Goal: Transaction & Acquisition: Obtain resource

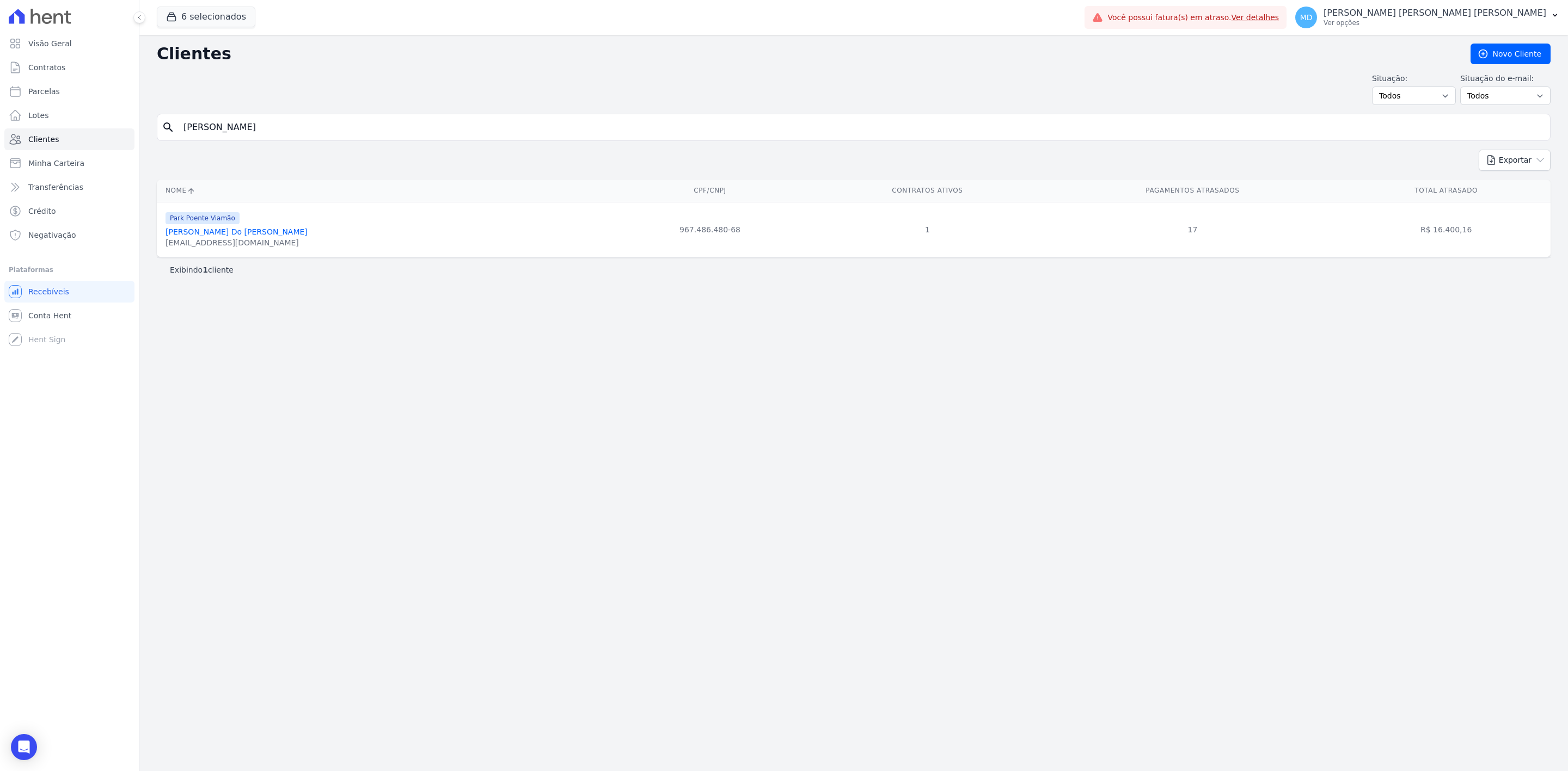
drag, startPoint x: 909, startPoint y: 121, endPoint x: 913, endPoint y: 134, distance: 13.6
click at [912, 125] on input "carla c" at bounding box center [861, 128] width 1369 height 22
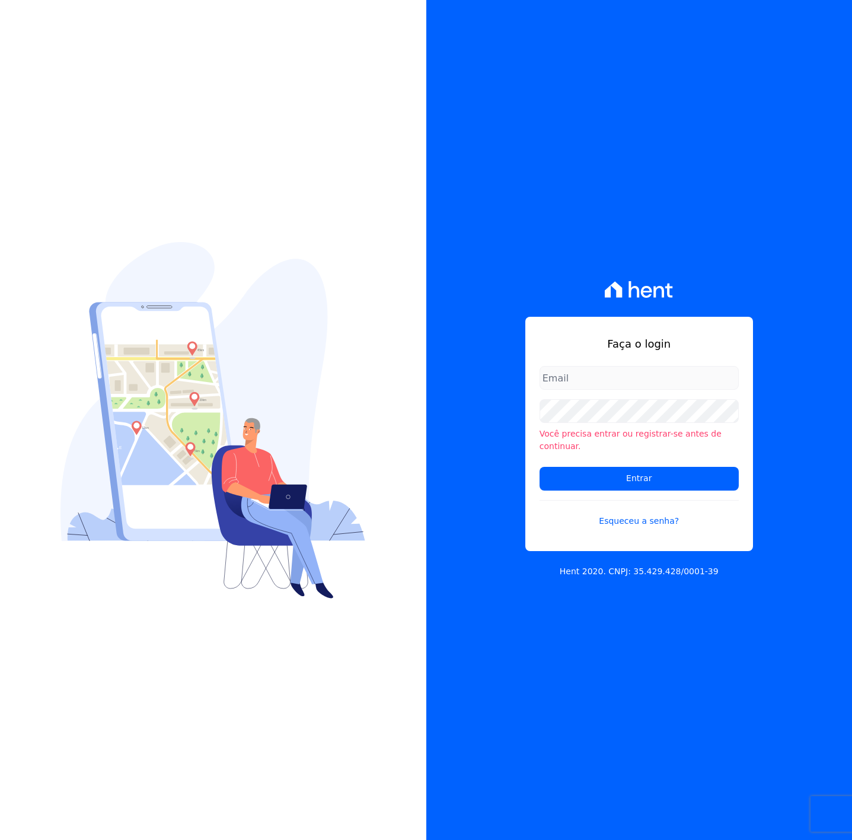
type input "[PERSON_NAME][EMAIL_ADDRESS][DOMAIN_NAME]"
click at [628, 383] on input "[PERSON_NAME][EMAIL_ADDRESS][DOMAIN_NAME]" at bounding box center [639, 378] width 199 height 24
click at [706, 340] on div "Faça o login [PERSON_NAME][EMAIL_ADDRESS][DOMAIN_NAME] Você precisa entrar ou r…" at bounding box center [639, 434] width 228 height 234
click at [751, 307] on div "Faça o login [PERSON_NAME][EMAIL_ADDRESS][DOMAIN_NAME] Você precisa entrar ou r…" at bounding box center [639, 420] width 426 height 840
click at [699, 467] on input "Entrar" at bounding box center [639, 479] width 199 height 24
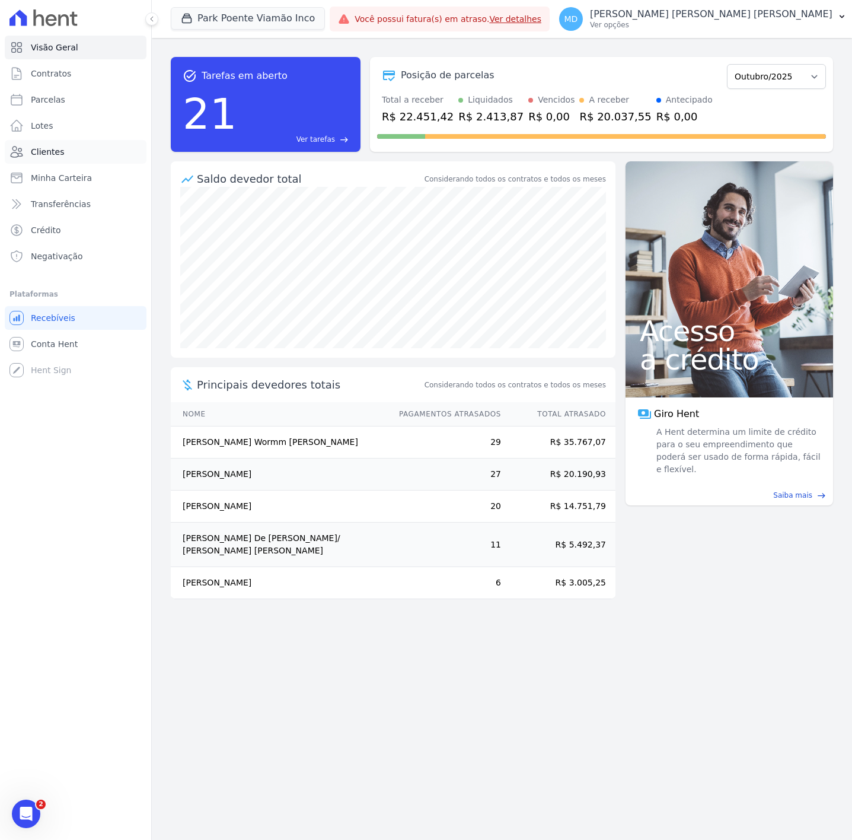
click at [66, 148] on link "Clientes" at bounding box center [76, 152] width 142 height 24
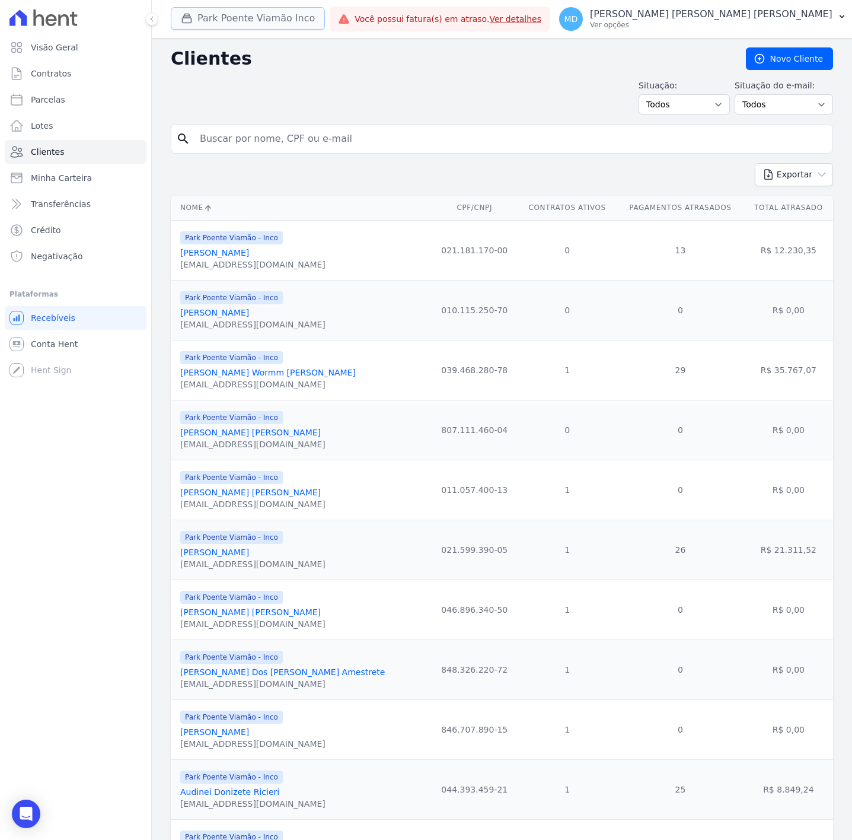
click at [217, 9] on button "Park Poente Viamão Inco" at bounding box center [248, 18] width 154 height 23
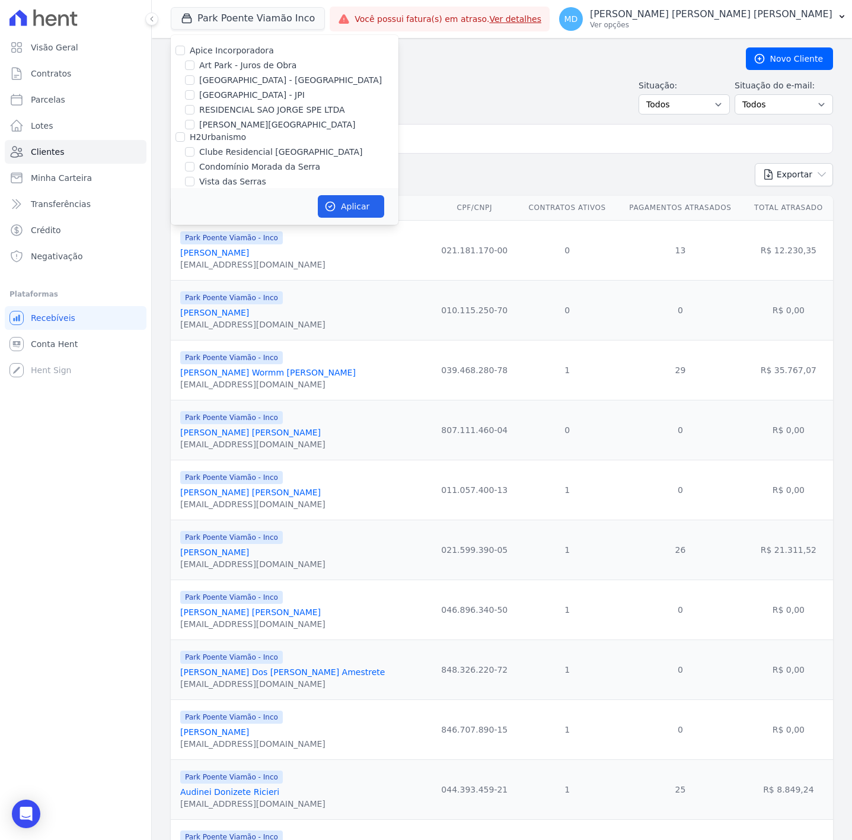
click at [223, 139] on label "H2Urbanismo" at bounding box center [218, 136] width 56 height 9
click at [185, 139] on input "H2Urbanismo" at bounding box center [180, 136] width 9 height 9
checkbox input "true"
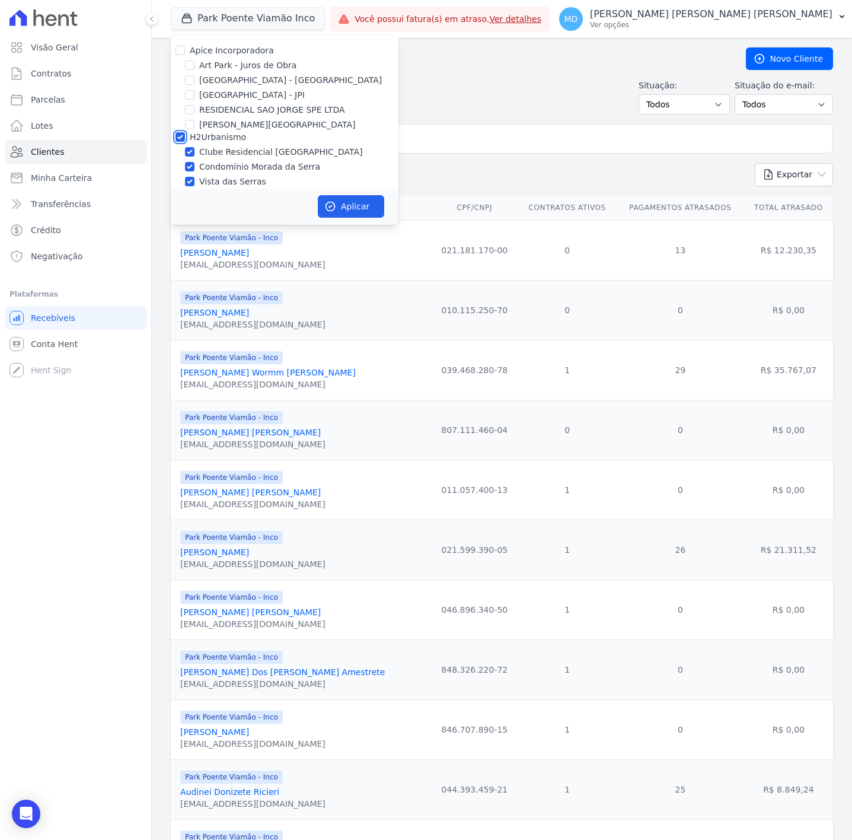
scroll to position [66, 0]
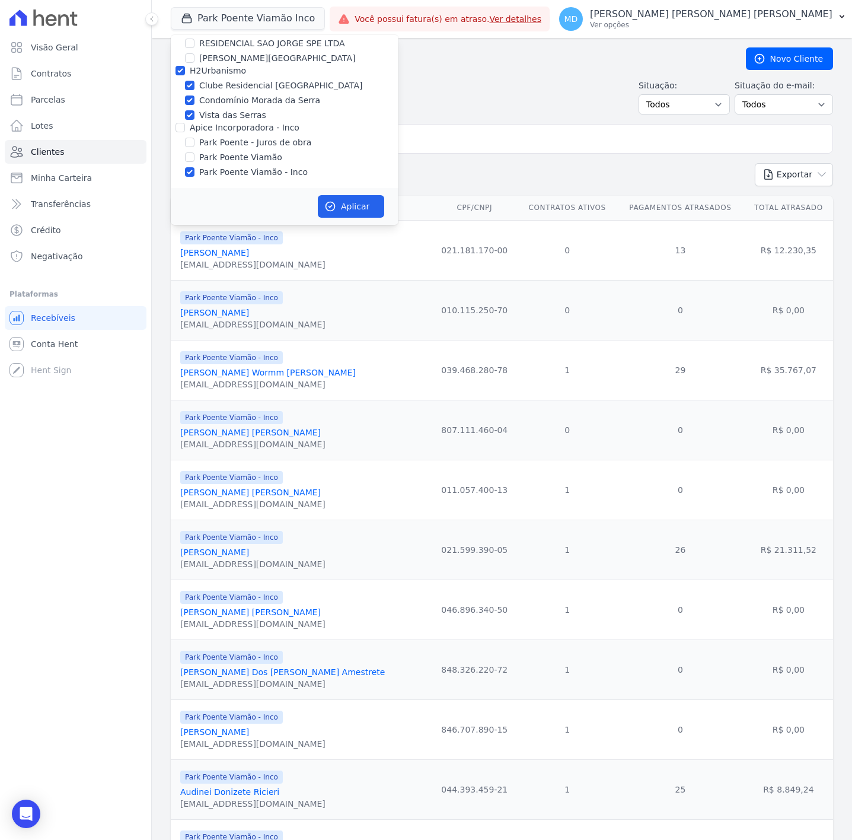
click at [225, 119] on label "Vista das Serras" at bounding box center [232, 115] width 67 height 12
click at [195, 119] on input "Vista das Serras" at bounding box center [189, 114] width 9 height 9
checkbox input "false"
click at [237, 123] on label "Apice Incorporadora - Inco" at bounding box center [245, 127] width 110 height 9
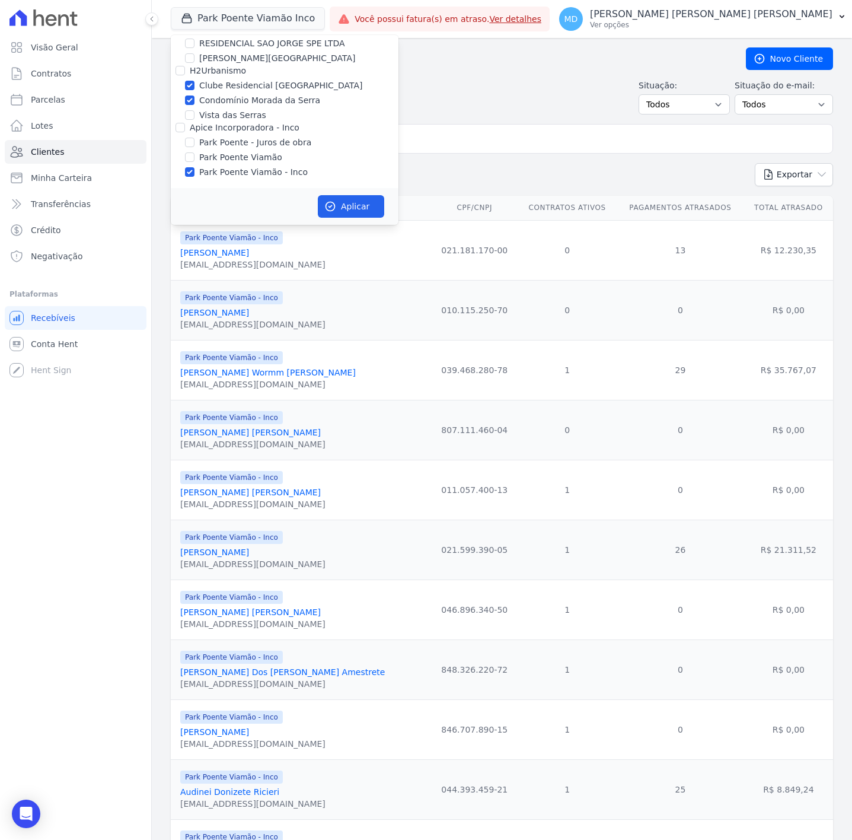
click at [185, 123] on input "Apice Incorporadora - Inco" at bounding box center [180, 127] width 9 height 9
checkbox input "true"
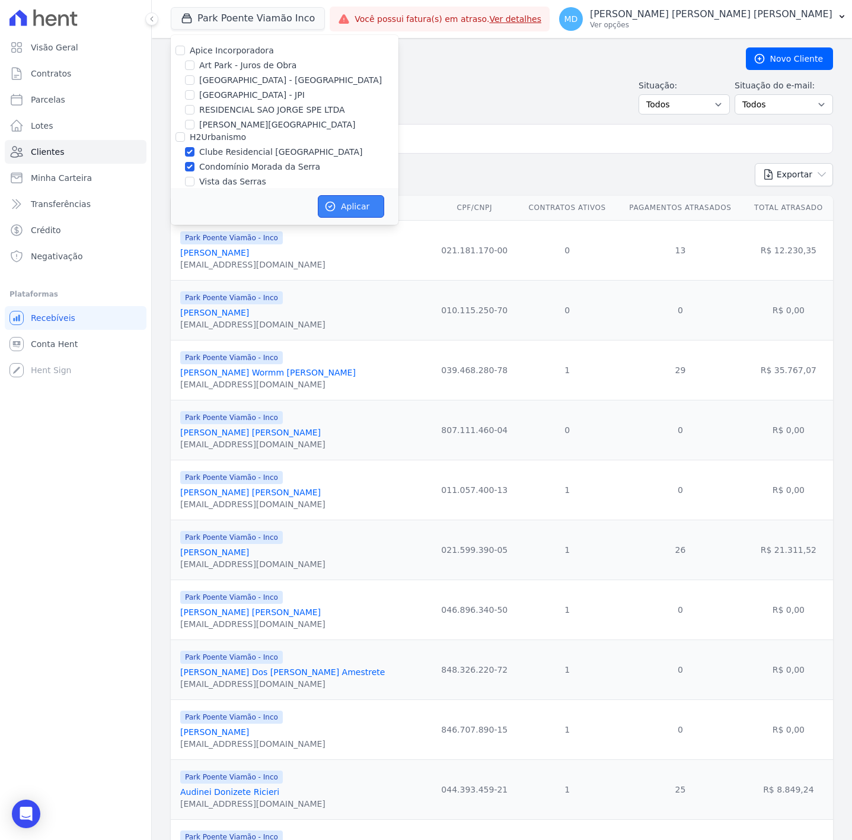
click at [340, 201] on button "Aplicar" at bounding box center [351, 206] width 66 height 23
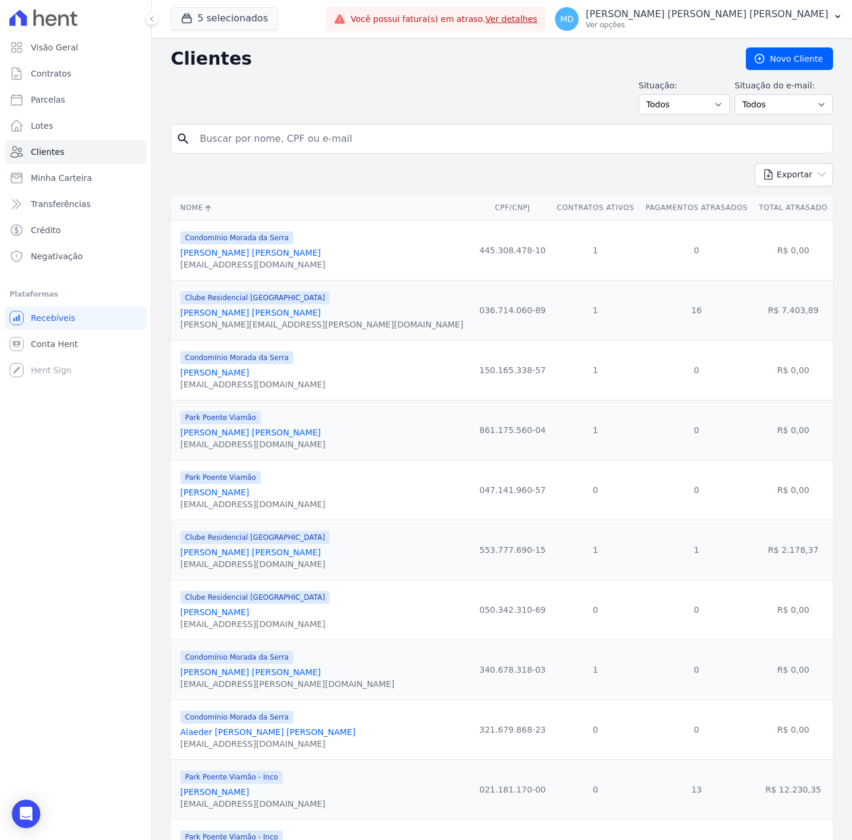
click at [483, 141] on input "search" at bounding box center [510, 139] width 635 height 24
type input "[PERSON_NAME]"
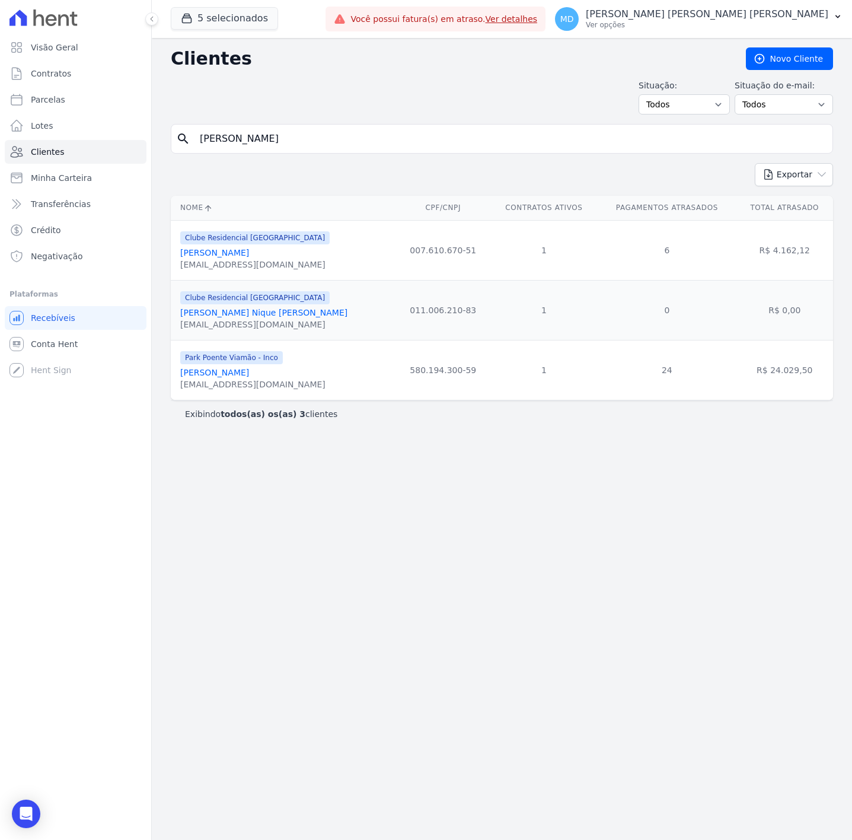
click at [249, 376] on link "[PERSON_NAME]" at bounding box center [214, 372] width 69 height 9
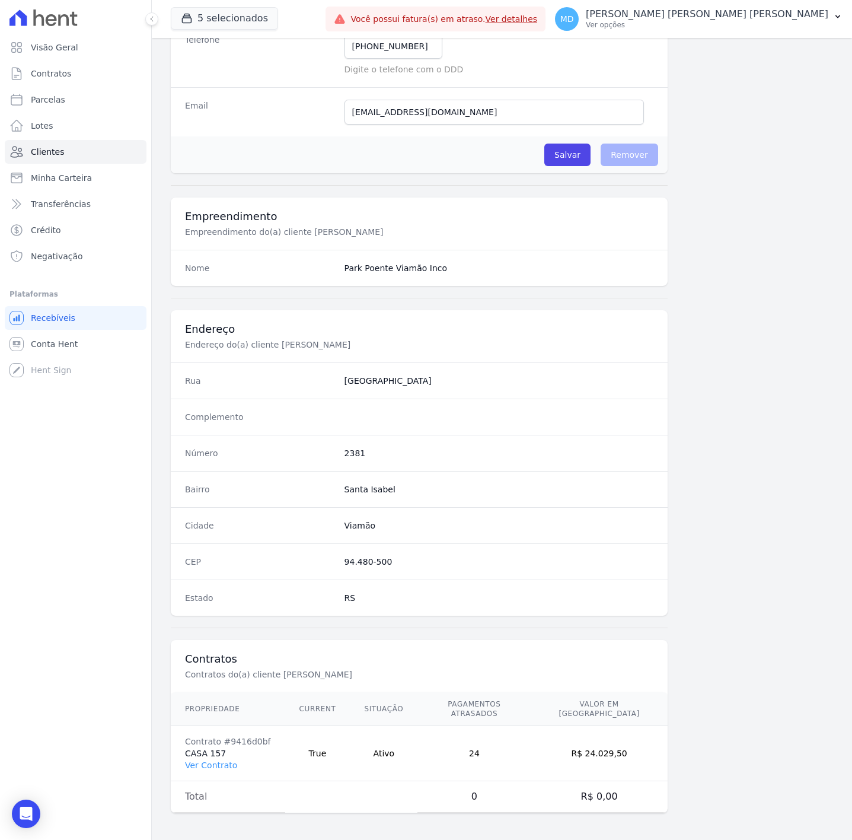
scroll to position [278, 0]
click at [228, 763] on link "Ver Contrato" at bounding box center [211, 764] width 52 height 9
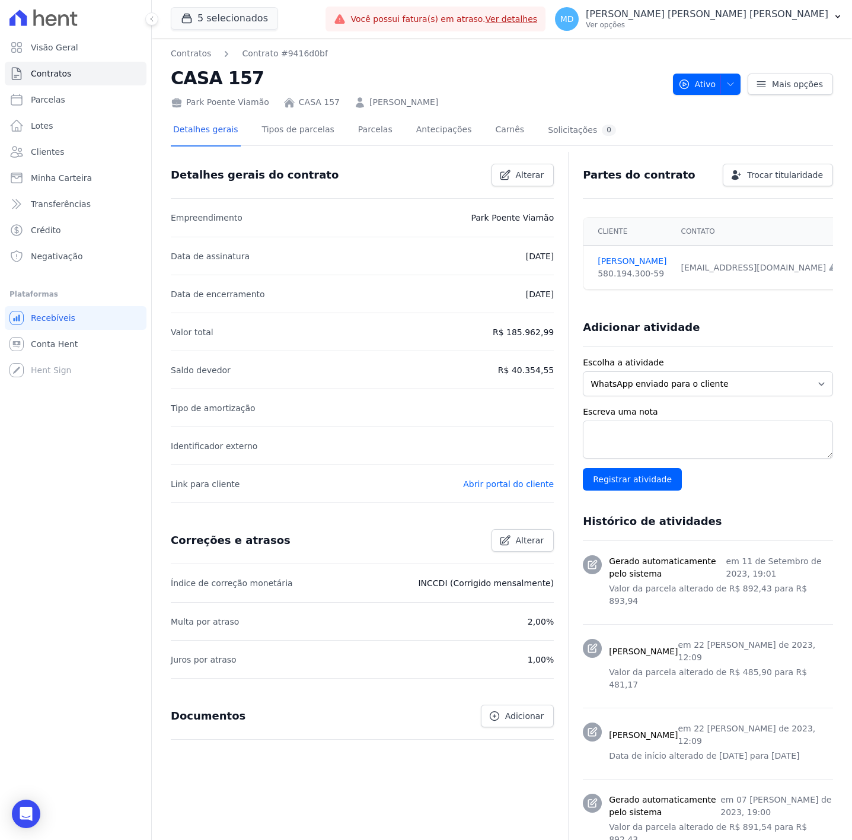
click at [371, 113] on div "Detalhes gerais Tipos de parcelas [GEOGRAPHIC_DATA] Antecipações [PERSON_NAME] …" at bounding box center [502, 685] width 662 height 1152
click at [364, 135] on link "Parcelas" at bounding box center [375, 130] width 39 height 31
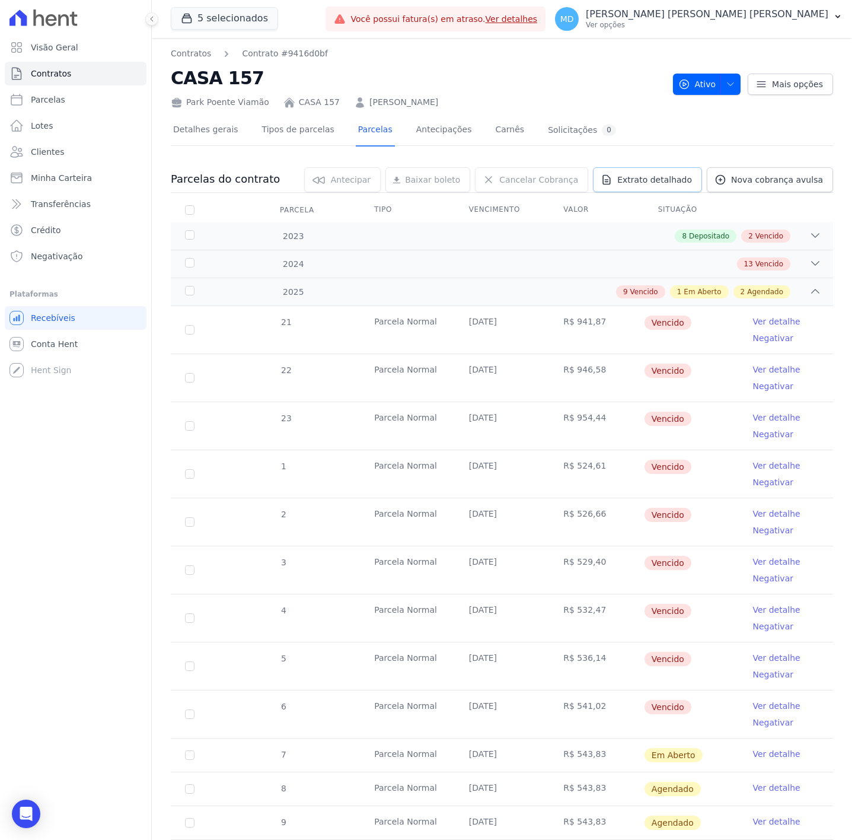
click at [659, 171] on link "Extrato detalhado" at bounding box center [647, 179] width 109 height 25
click at [810, 178] on span "Exportar PDF" at bounding box center [814, 180] width 62 height 12
